Goal: Check status: Check status

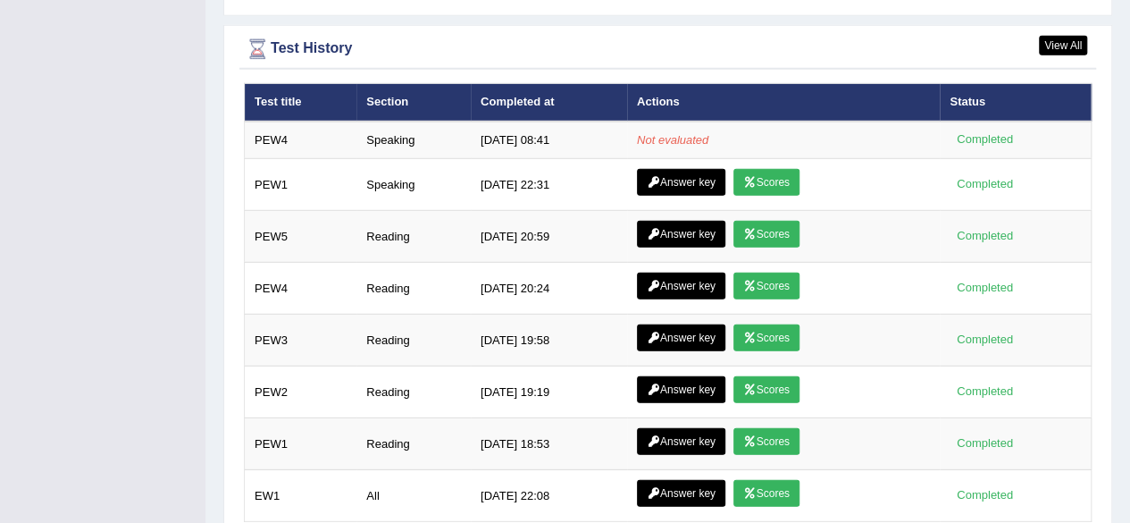
scroll to position [2482, 0]
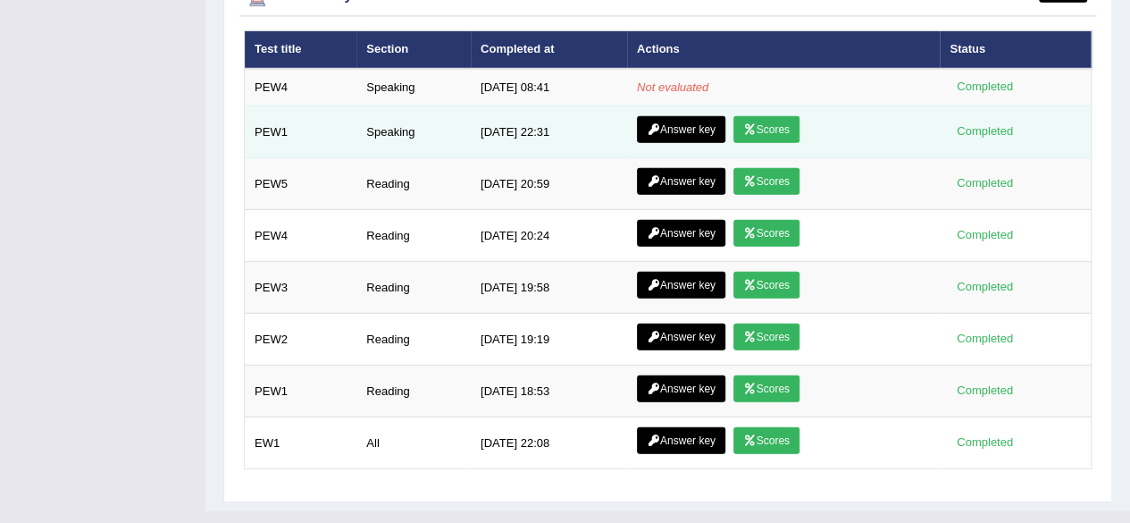
click at [788, 116] on link "Scores" at bounding box center [767, 129] width 66 height 27
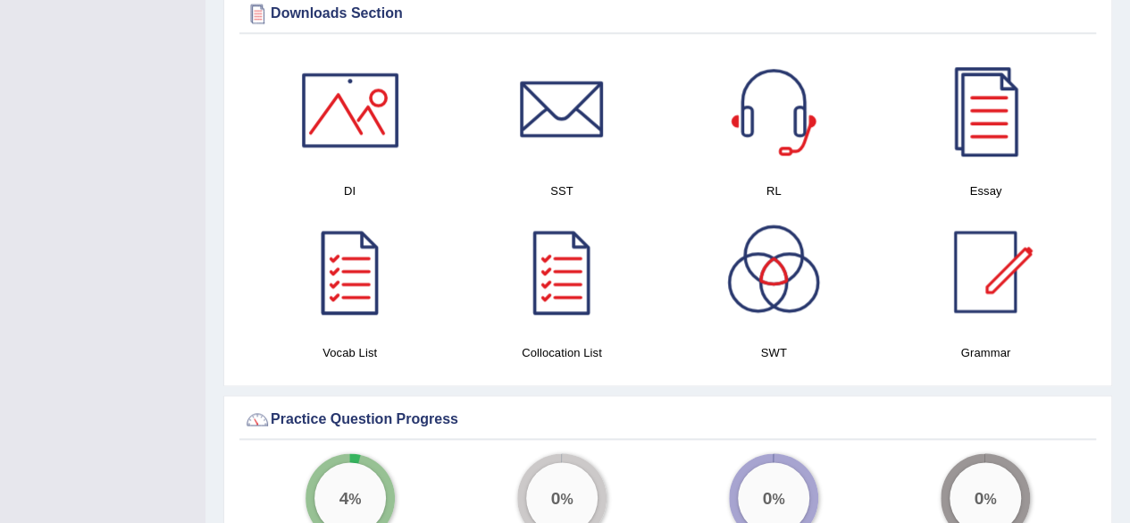
scroll to position [930, 0]
